Goal: Find specific page/section: Find specific page/section

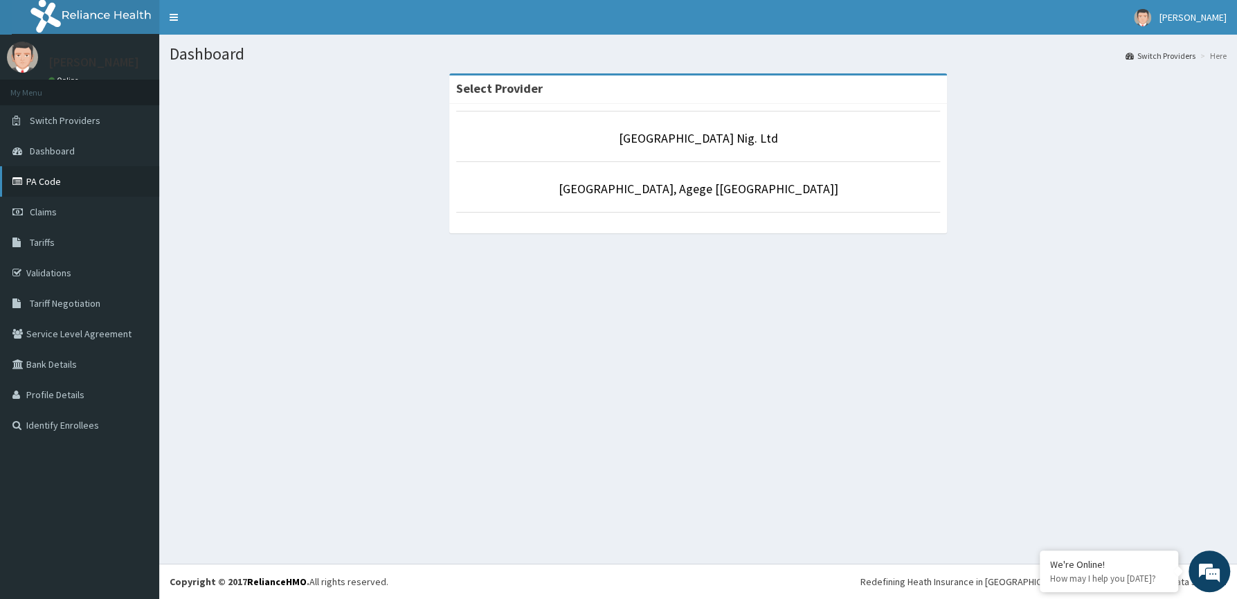
click at [42, 175] on link "PA Code" at bounding box center [79, 181] width 159 height 30
click at [39, 184] on link "PA Code" at bounding box center [79, 181] width 159 height 30
